Goal: Information Seeking & Learning: Learn about a topic

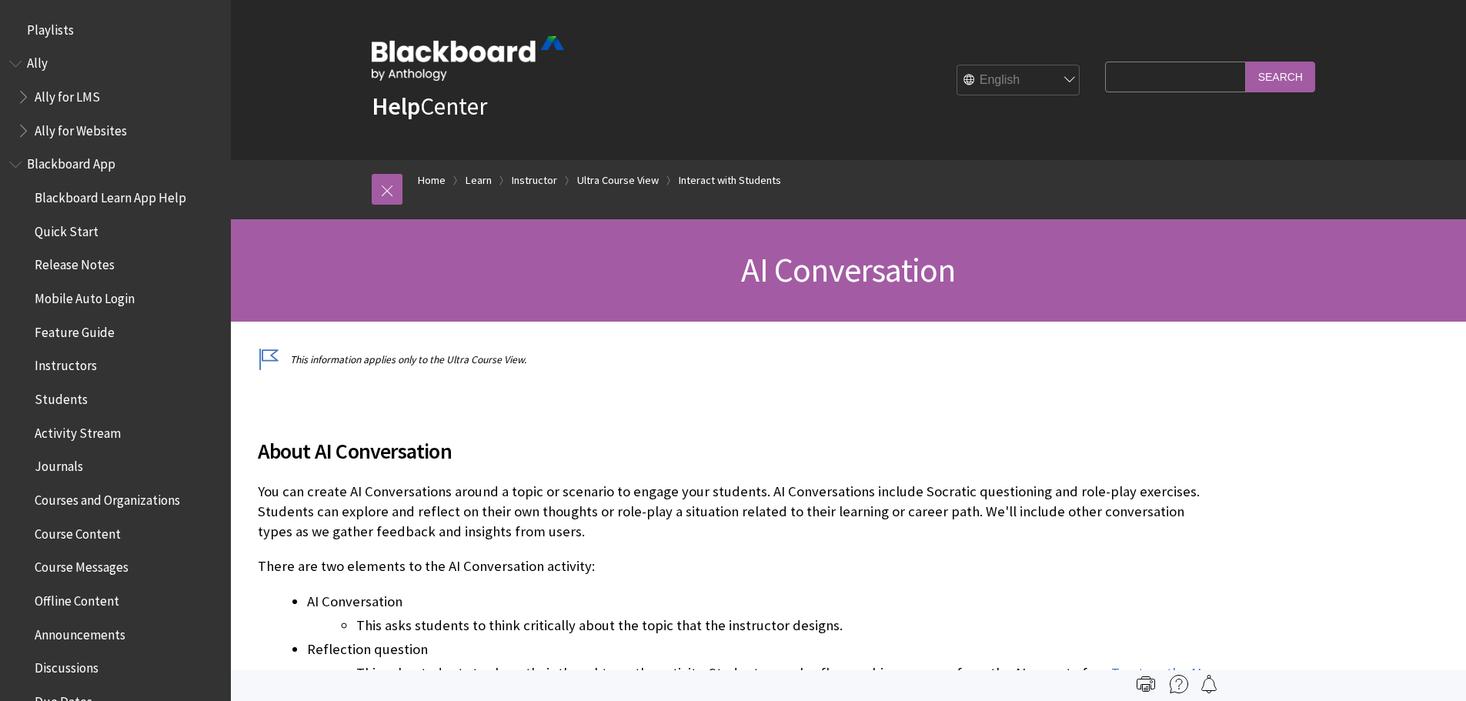
scroll to position [2242, 0]
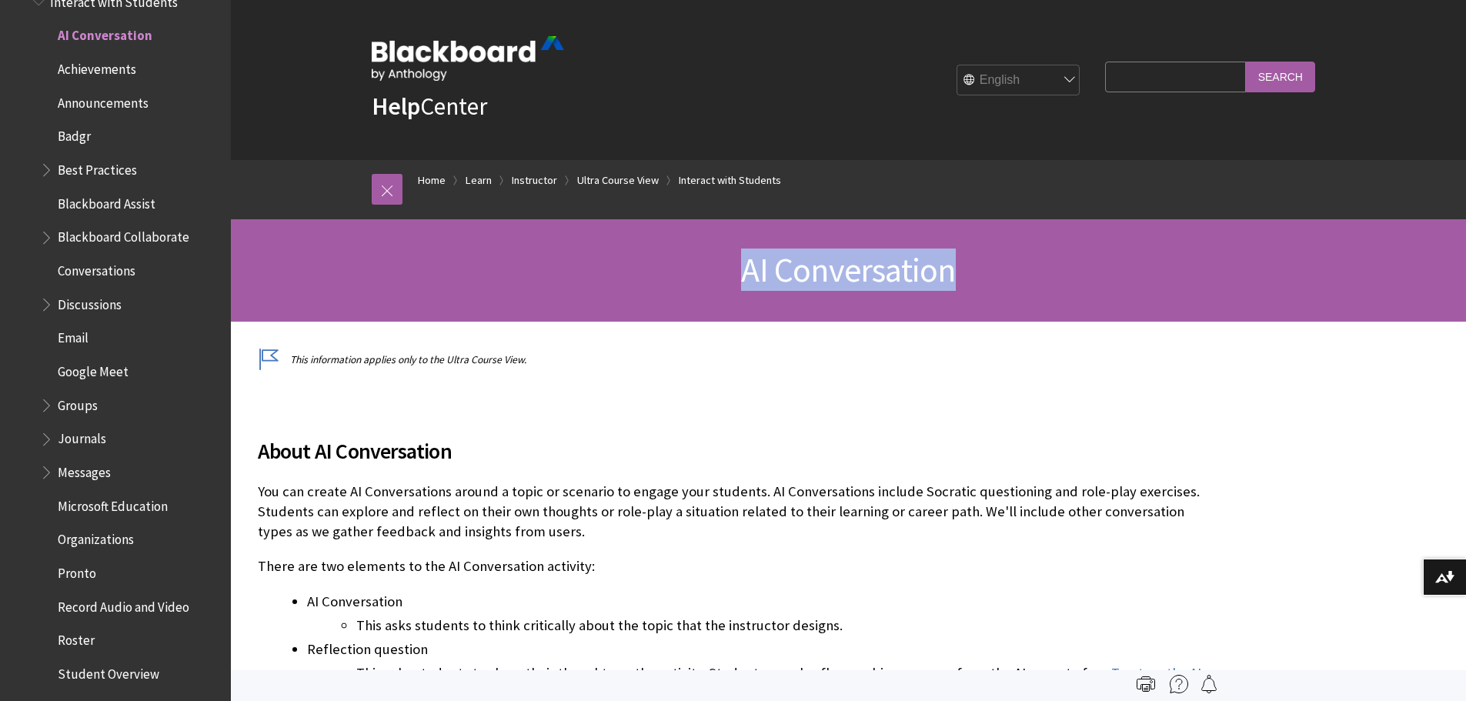
drag, startPoint x: 751, startPoint y: 275, endPoint x: 953, endPoint y: 273, distance: 201.6
click at [953, 273] on h1 "AI Conversation" at bounding box center [848, 270] width 985 height 41
copy span "AI Conversation"
